Goal: Task Accomplishment & Management: Manage account settings

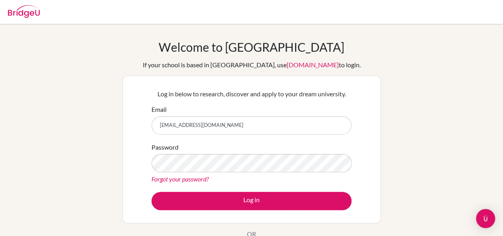
click at [235, 128] on input "aidar.salimov@iskazan.com" at bounding box center [251, 125] width 200 height 18
type input "a"
type input "aydarsalimov@yandex.ru"
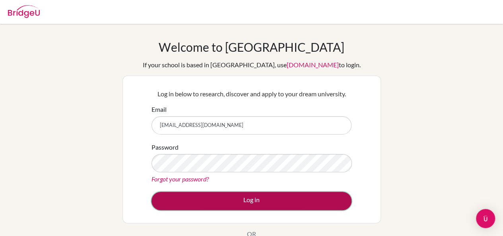
click at [248, 200] on button "Log in" at bounding box center [251, 201] width 200 height 18
